Goal: Task Accomplishment & Management: Use online tool/utility

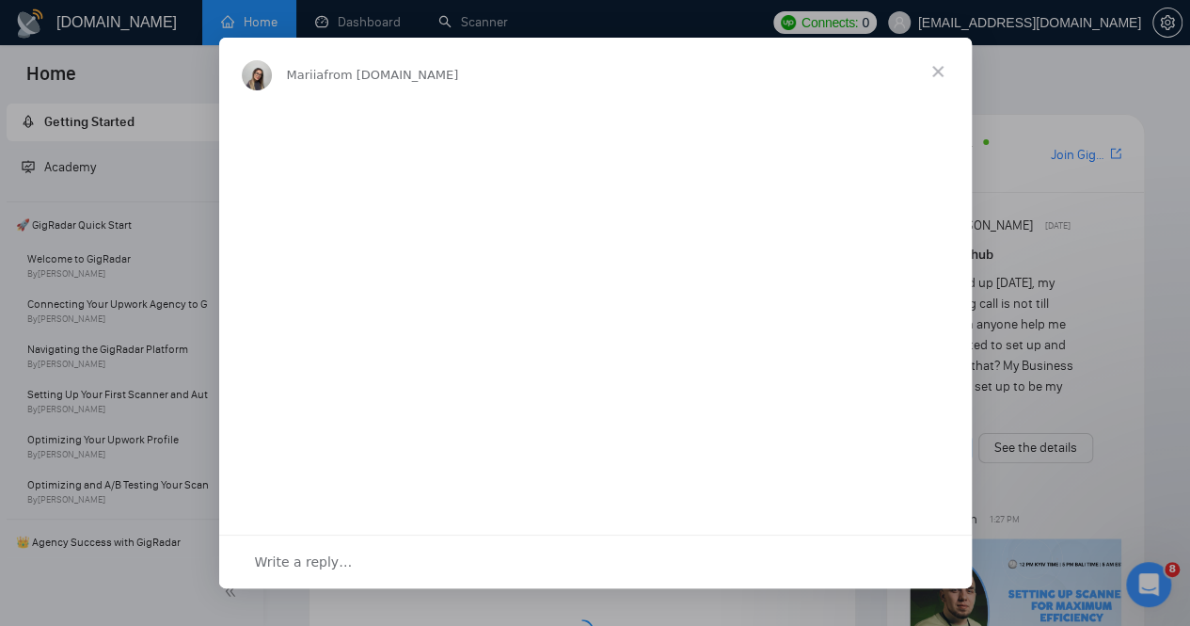
click at [941, 77] on span "Close" at bounding box center [938, 72] width 68 height 68
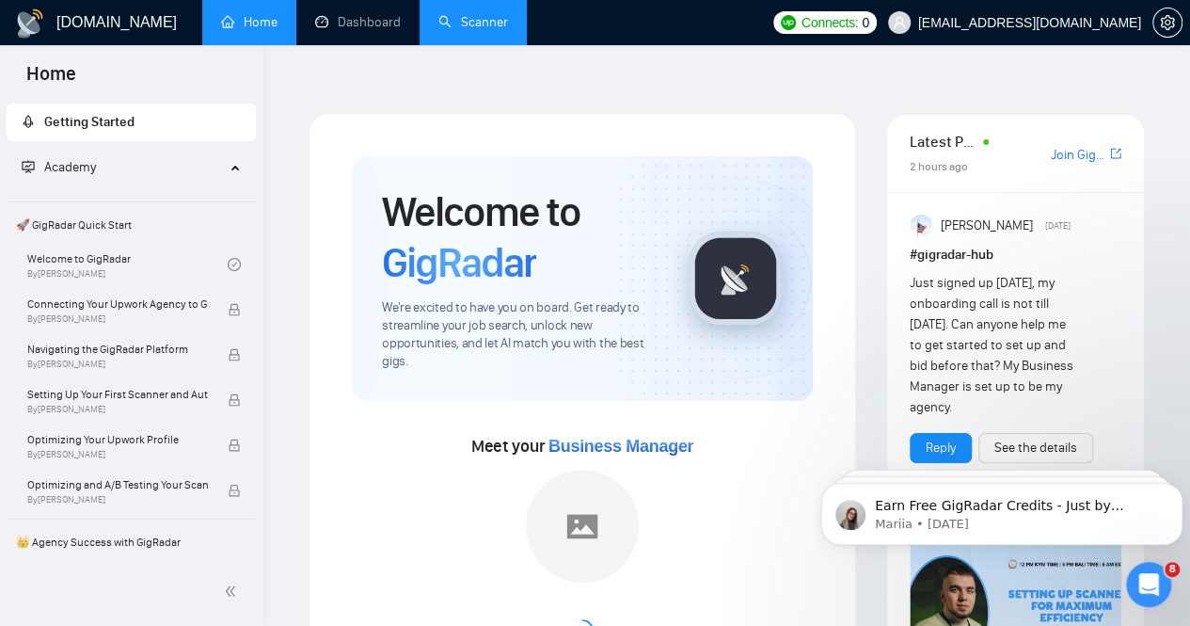
click at [470, 28] on link "Scanner" at bounding box center [473, 22] width 70 height 16
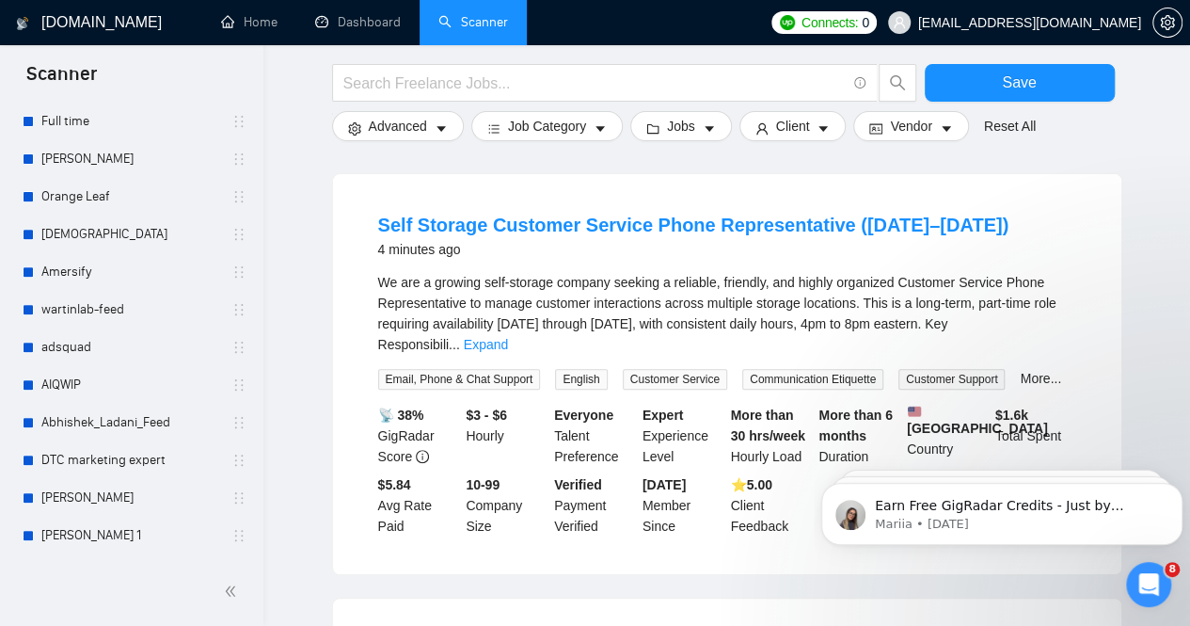
scroll to position [238, 0]
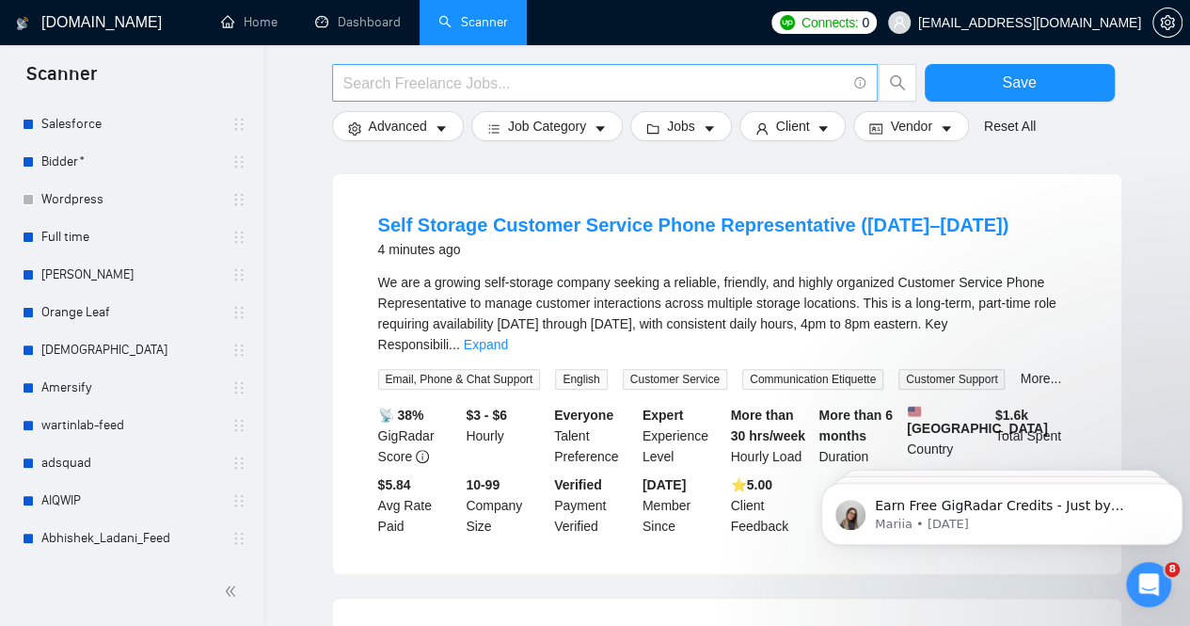
click at [533, 83] on input "text" at bounding box center [594, 84] width 502 height 24
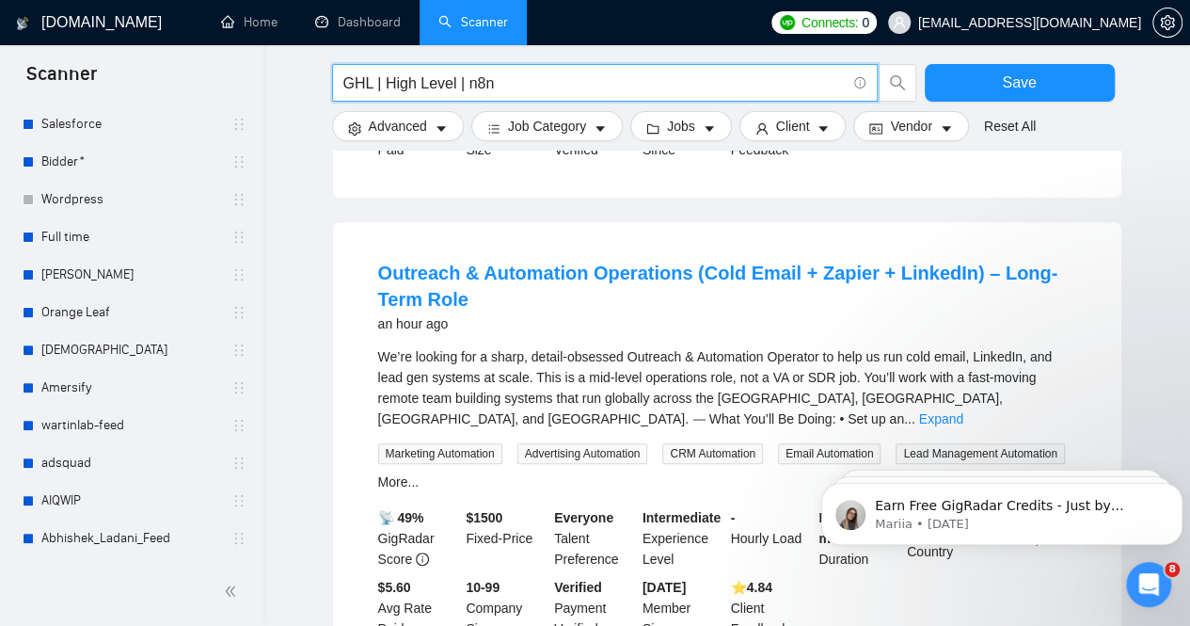
scroll to position [659, 0]
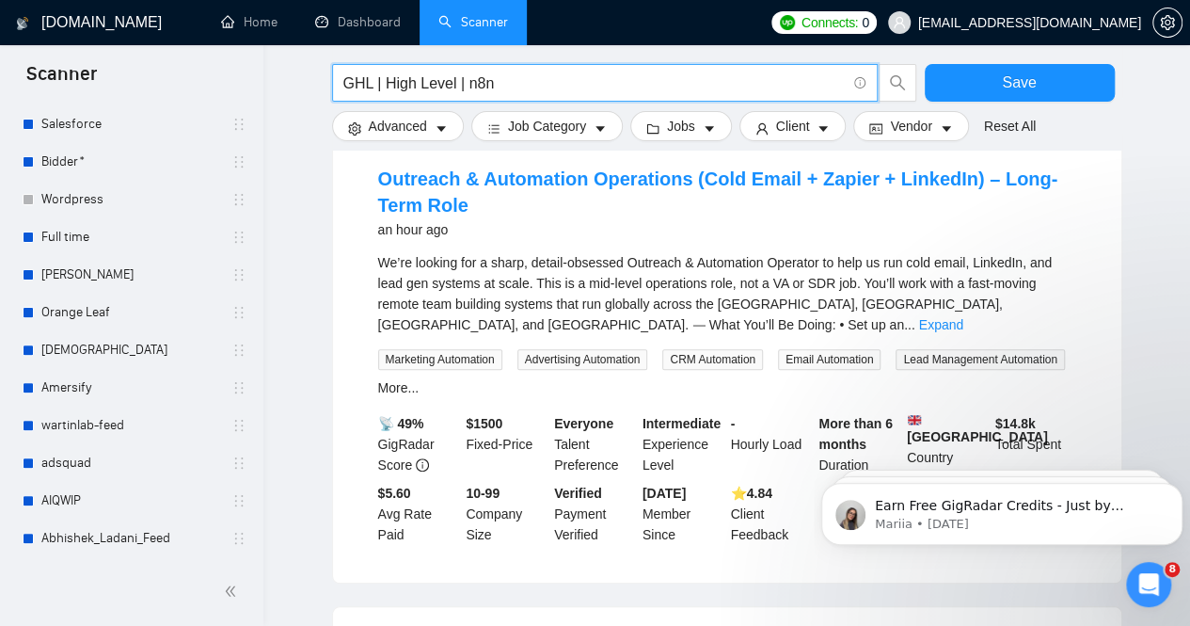
type input "GHL | High Level | n8n"
click at [964, 317] on link "Expand" at bounding box center [941, 324] width 44 height 15
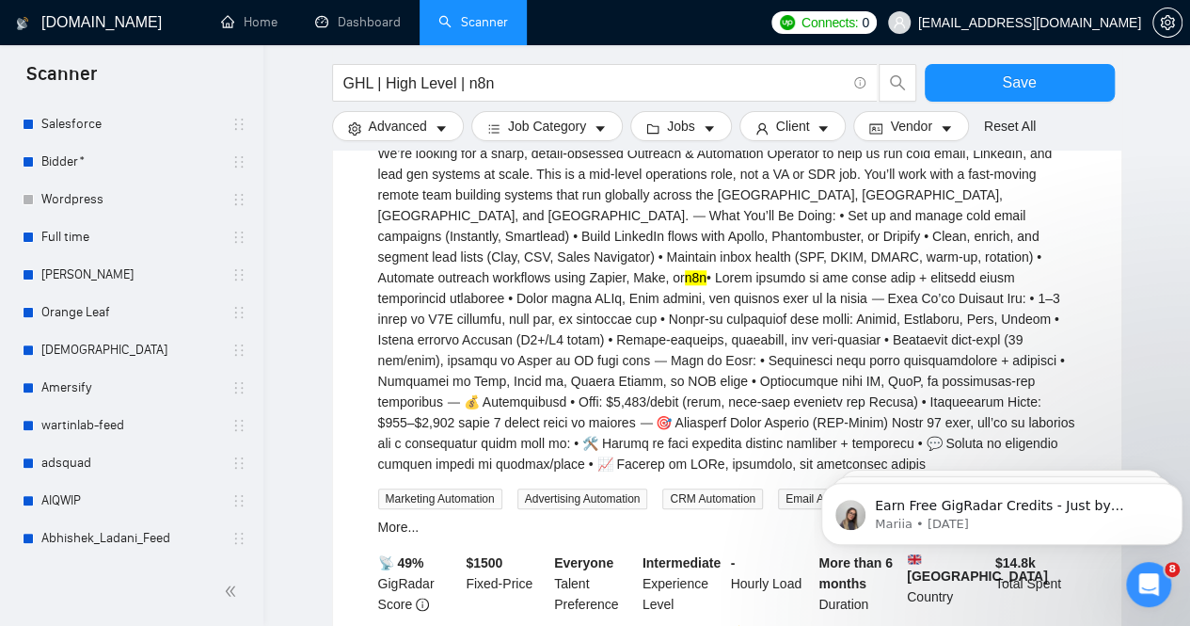
scroll to position [565, 0]
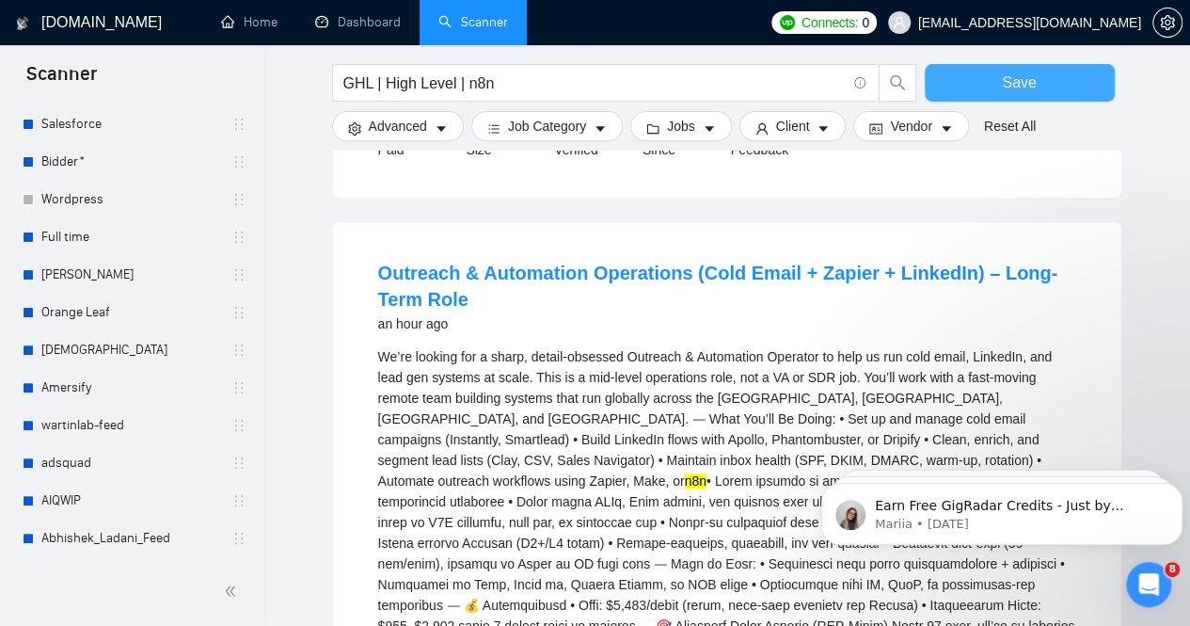
drag, startPoint x: 1043, startPoint y: 89, endPoint x: 873, endPoint y: 206, distance: 205.7
click at [1043, 89] on button "Save" at bounding box center [1020, 83] width 190 height 38
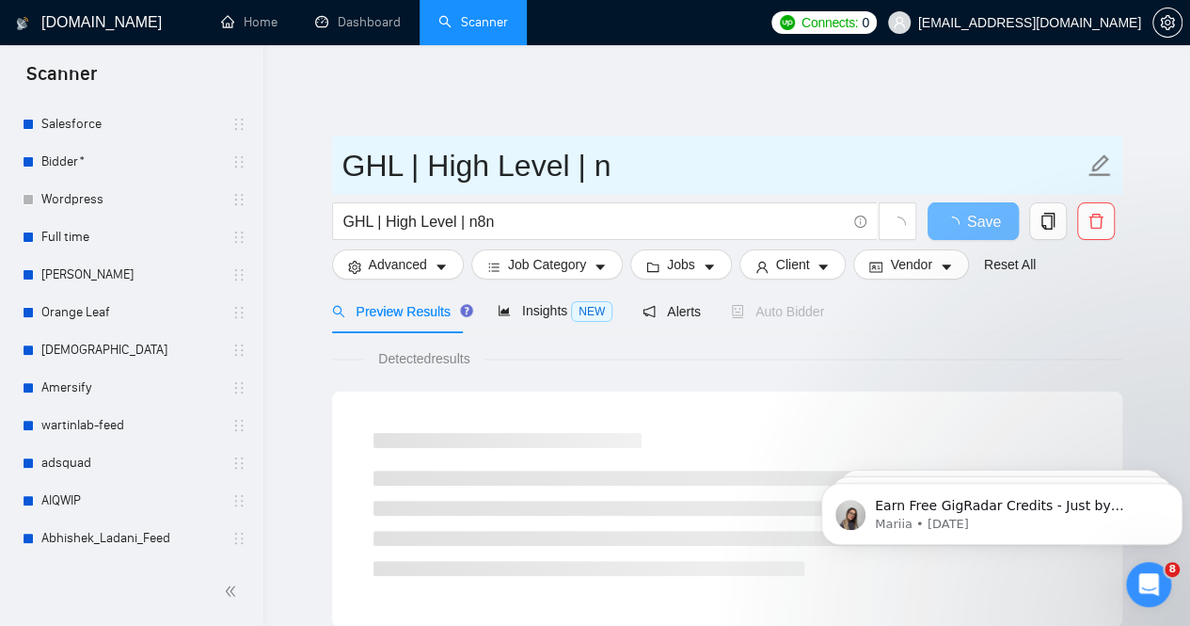
drag, startPoint x: 623, startPoint y: 152, endPoint x: 272, endPoint y: 156, distance: 351.0
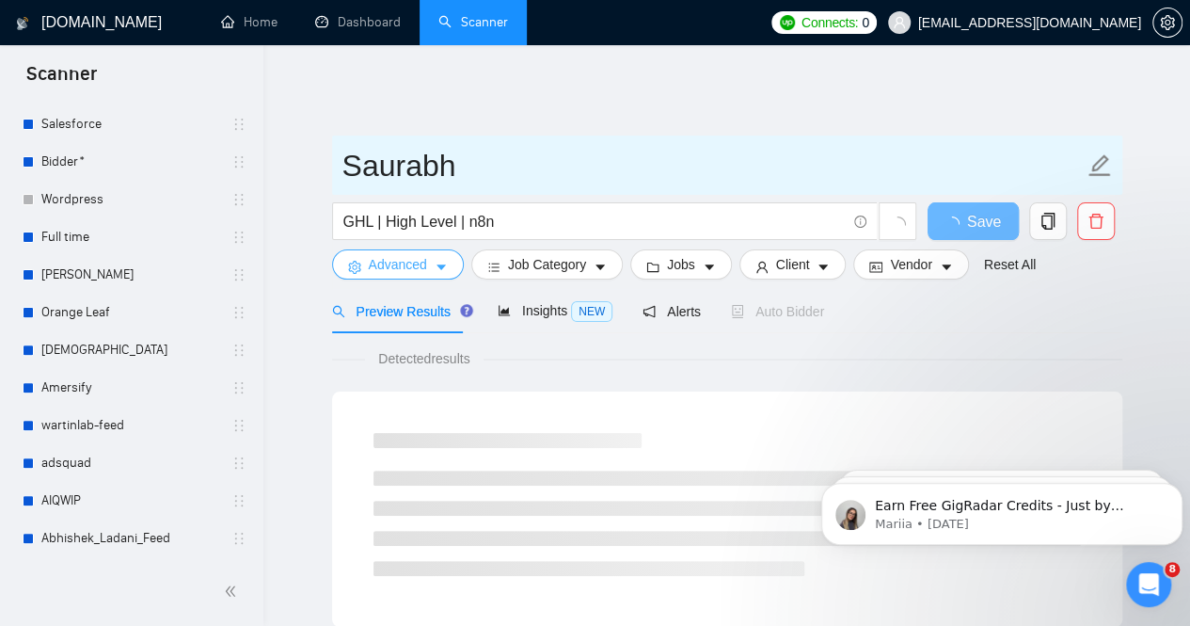
type input "Saurabh"
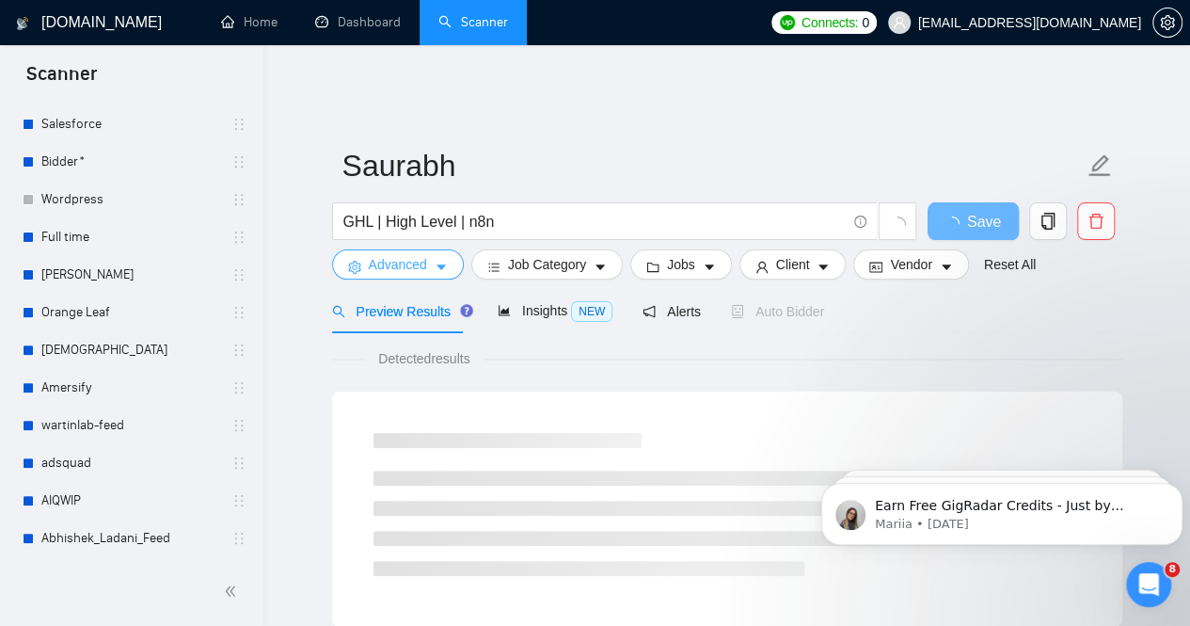
click at [441, 261] on icon "caret-down" at bounding box center [441, 267] width 13 height 13
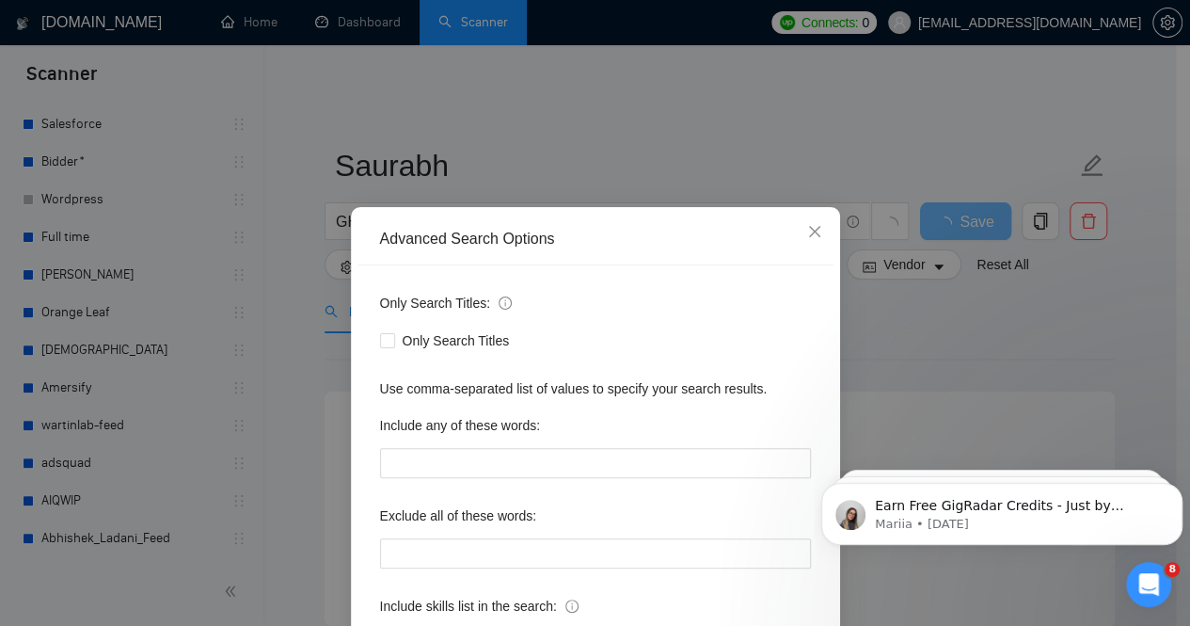
click at [928, 308] on div "Advanced Search Options Only Search Titles: Only Search Titles Use comma-separa…" at bounding box center [595, 313] width 1190 height 626
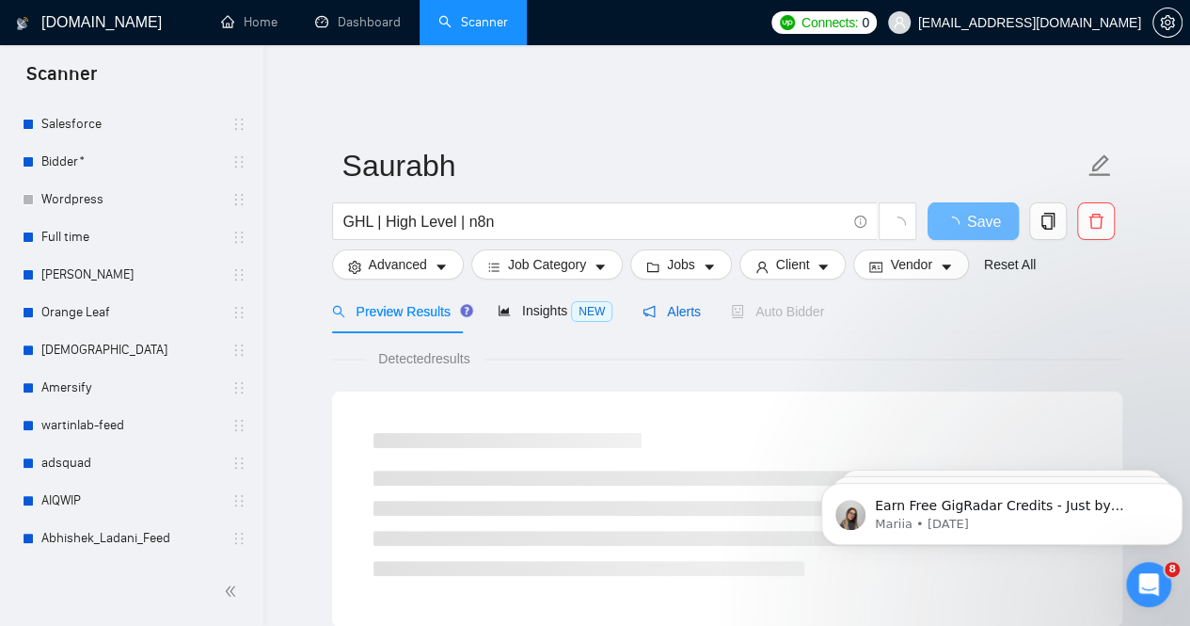
click at [662, 304] on span "Alerts" at bounding box center [672, 311] width 58 height 15
